Goal: Ask a question

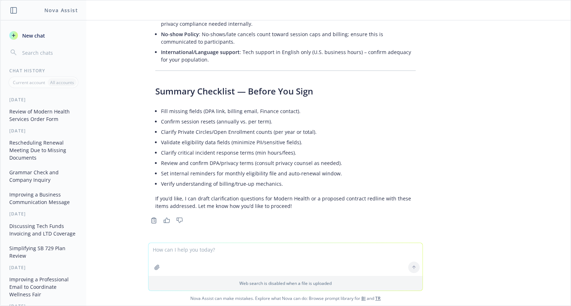
click at [183, 251] on textarea at bounding box center [286, 259] width 274 height 33
click at [181, 257] on textarea at bounding box center [286, 259] width 274 height 33
type textarea "my client sent me this email: Page 2 of the Form 1095-C is completed for self-f…"
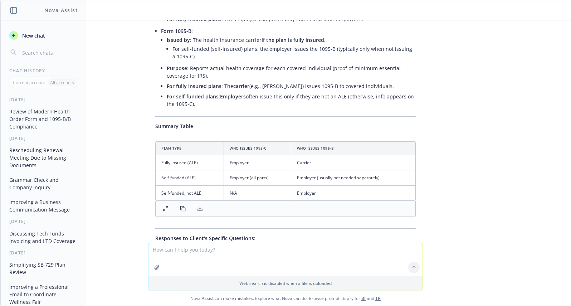
scroll to position [1094, 0]
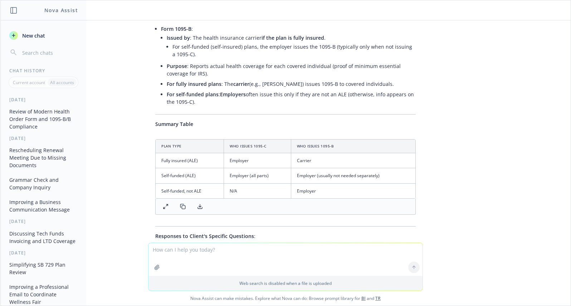
click at [199, 252] on textarea at bounding box center [286, 259] width 274 height 33
type textarea "ALE's no longer have to furnish 1095-C forms correct?"
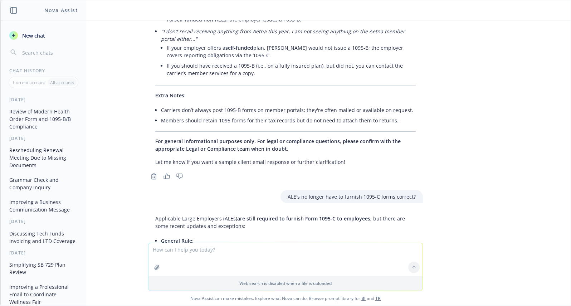
scroll to position [1398, 0]
click at [196, 252] on textarea at bounding box center [286, 259] width 274 height 33
click at [229, 250] on textarea "does aging out rule apply to coluntary accident plans?" at bounding box center [286, 259] width 274 height 34
type textarea "does aging out rule apply to voluntary accident plans?"
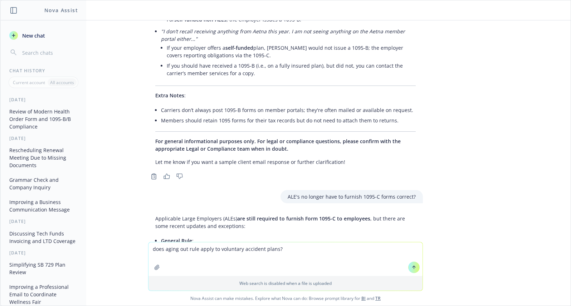
click at [416, 266] on icon at bounding box center [414, 267] width 5 height 5
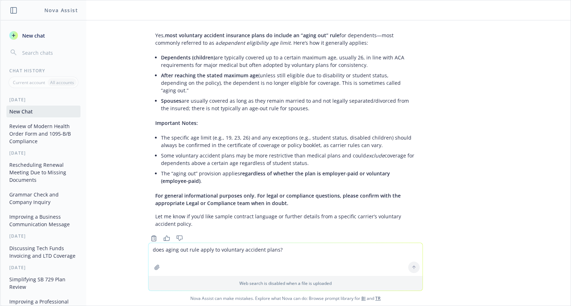
scroll to position [1837, 0]
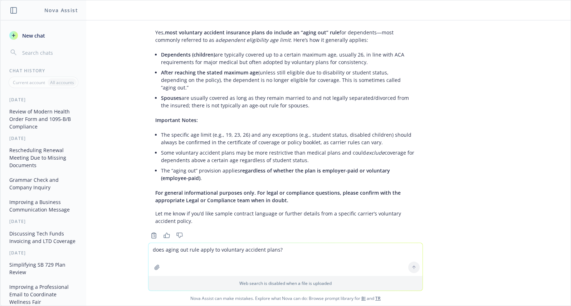
click at [224, 246] on textarea "does aging out rule apply to voluntary accident plans?" at bounding box center [286, 259] width 274 height 33
type textarea "does it apply to hospital indeminity?"
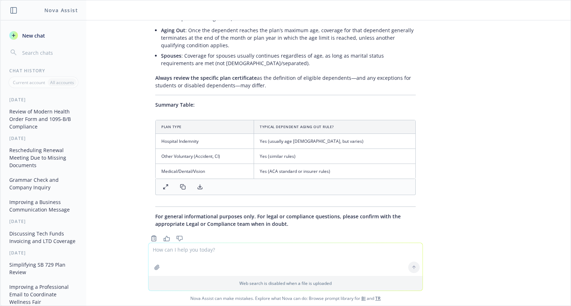
scroll to position [2156, 0]
